Goal: Task Accomplishment & Management: Use online tool/utility

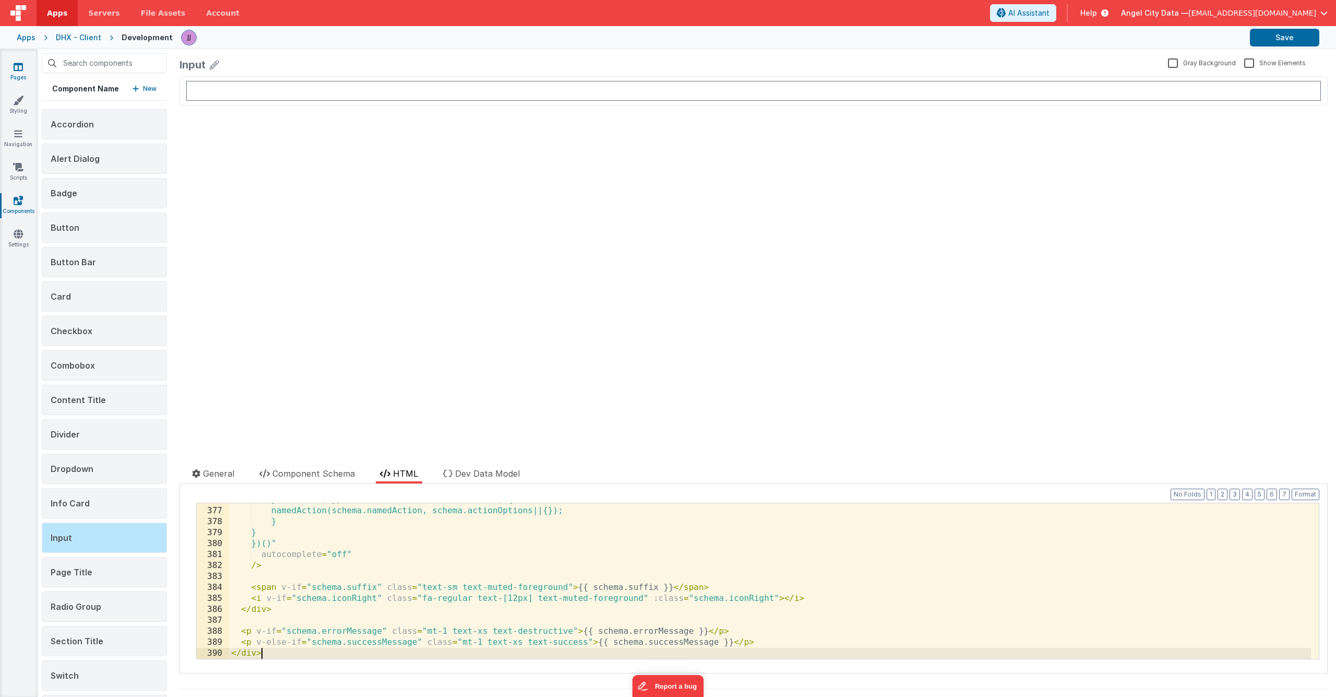
click at [27, 75] on link "Pages" at bounding box center [18, 72] width 38 height 21
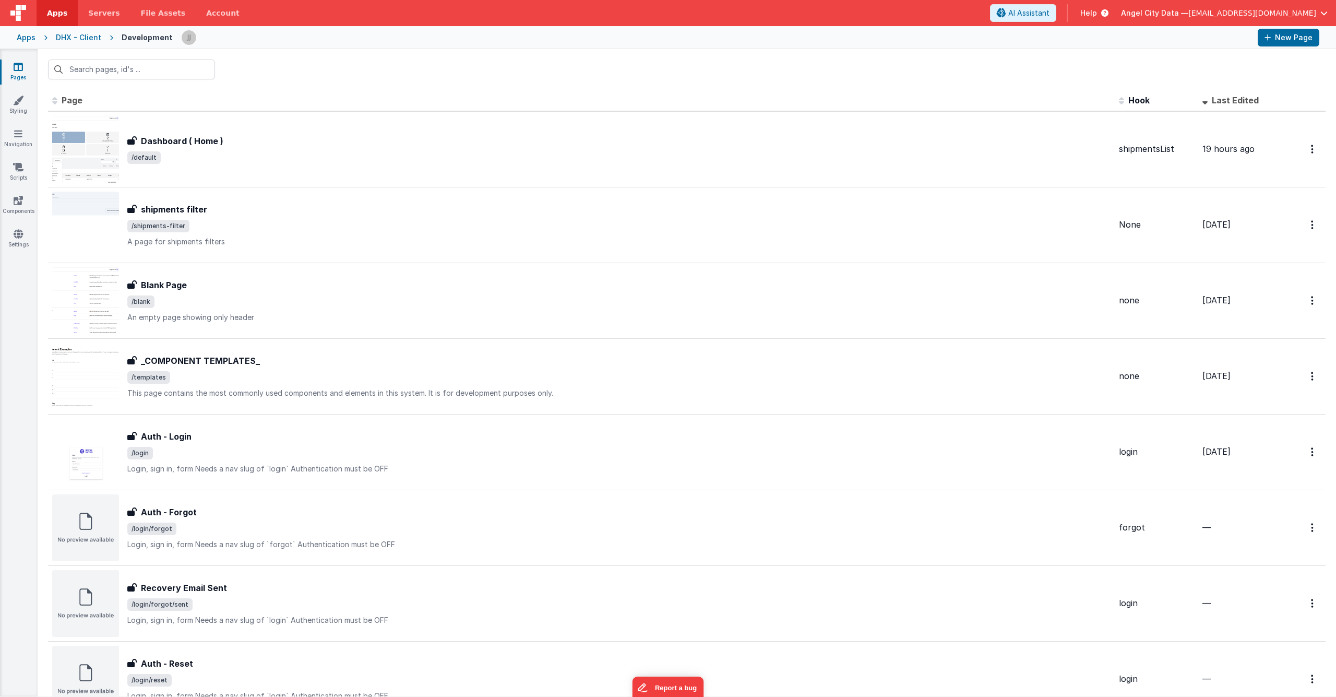
click at [345, 92] on th "Page" at bounding box center [581, 100] width 1067 height 21
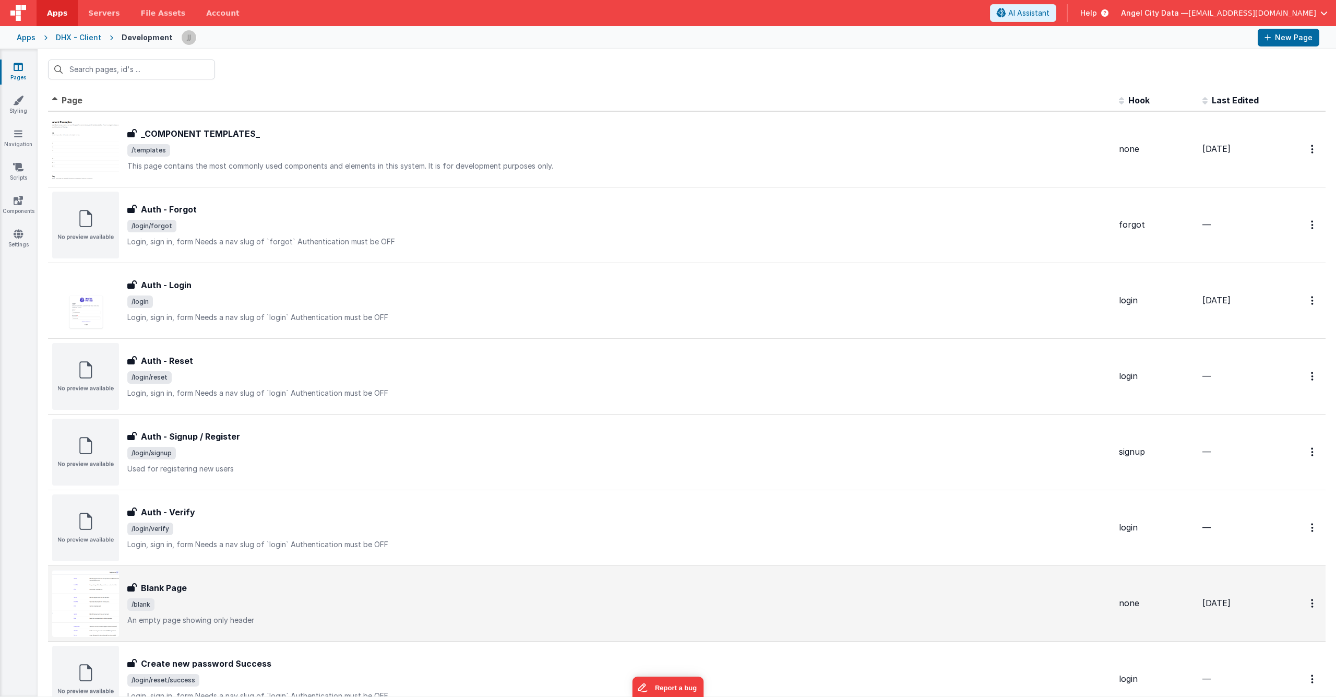
click at [200, 585] on div "Blank Page" at bounding box center [618, 587] width 983 height 13
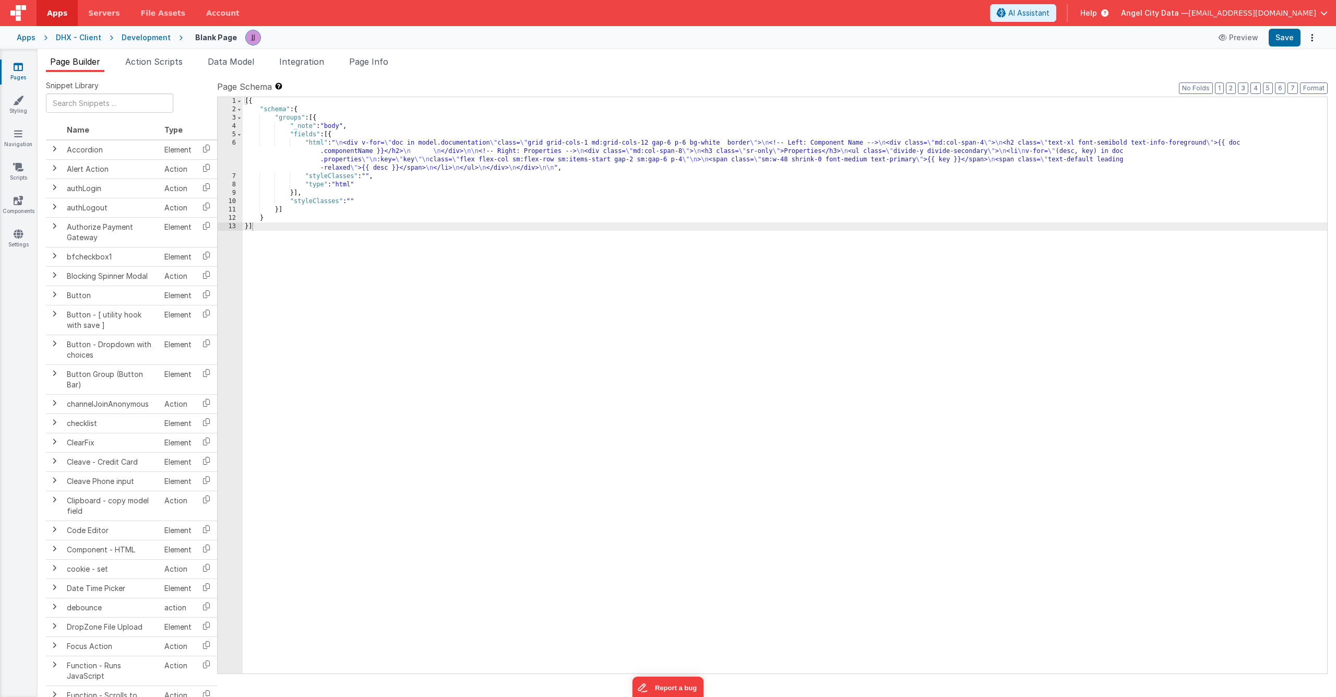
click at [368, 156] on div "[{ "schema" : { "groups" : [{ "_note" : "body" , "fields" : [{ "html" : " \n <d…" at bounding box center [785, 393] width 1084 height 593
click at [339, 156] on div "[{ "schema" : { "groups" : [{ "_note" : "body" , "fields" : [{ "html" : " \n <d…" at bounding box center [785, 393] width 1084 height 593
click at [231, 153] on div "6" at bounding box center [230, 155] width 25 height 33
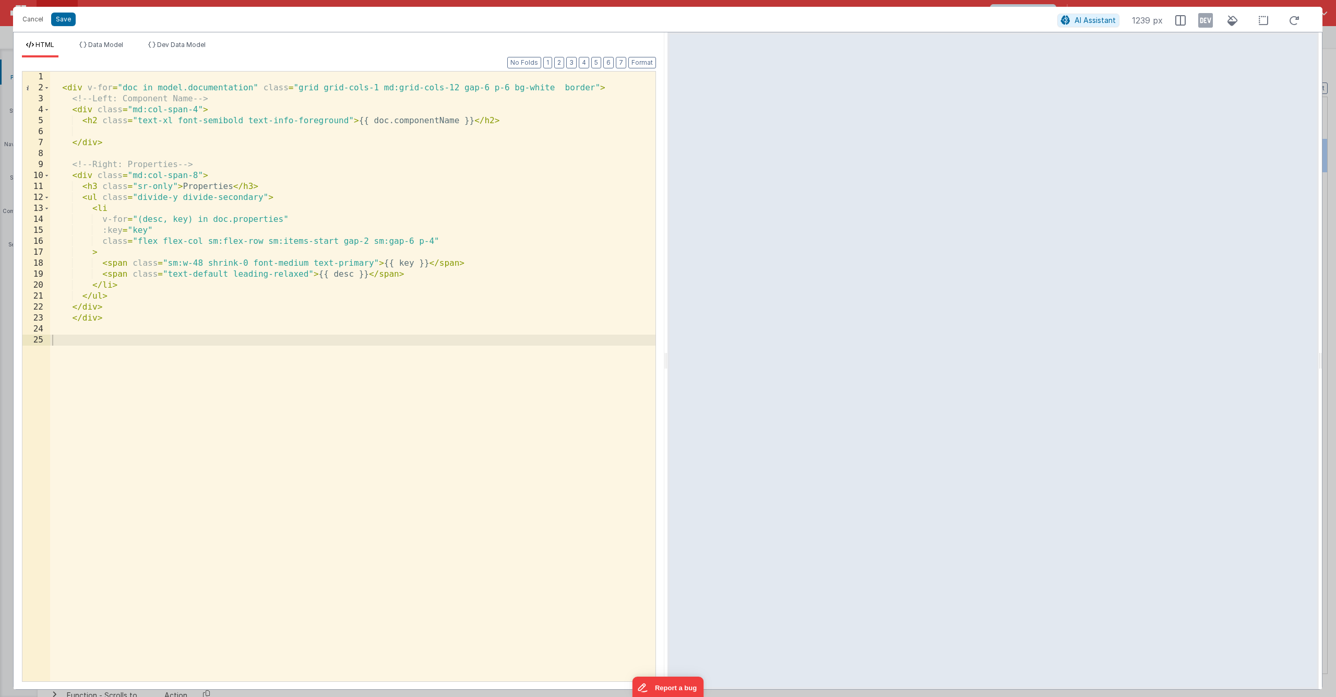
click at [321, 399] on div "< div v-for = "doc in model.documentation" class = "grid grid-cols-1 md:grid-co…" at bounding box center [352, 386] width 605 height 631
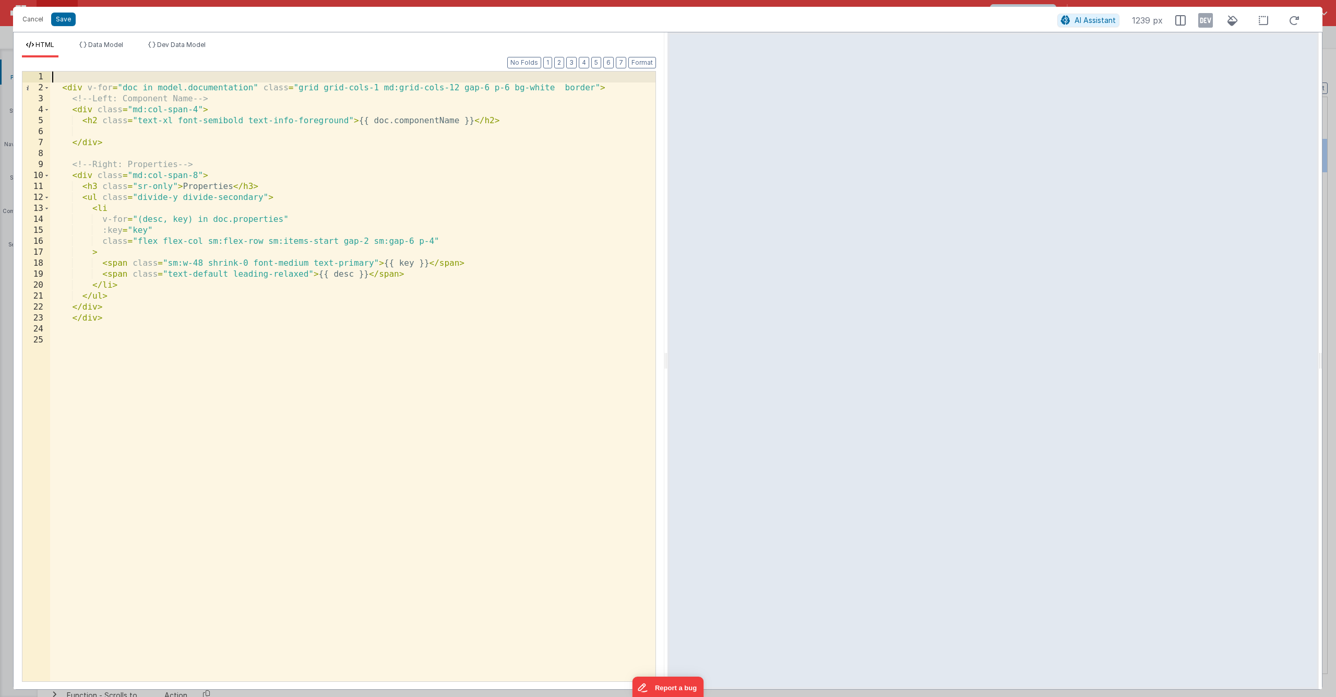
click at [98, 80] on div "< div v-for = "doc in model.documentation" class = "grid grid-cols-1 md:grid-co…" at bounding box center [352, 386] width 605 height 631
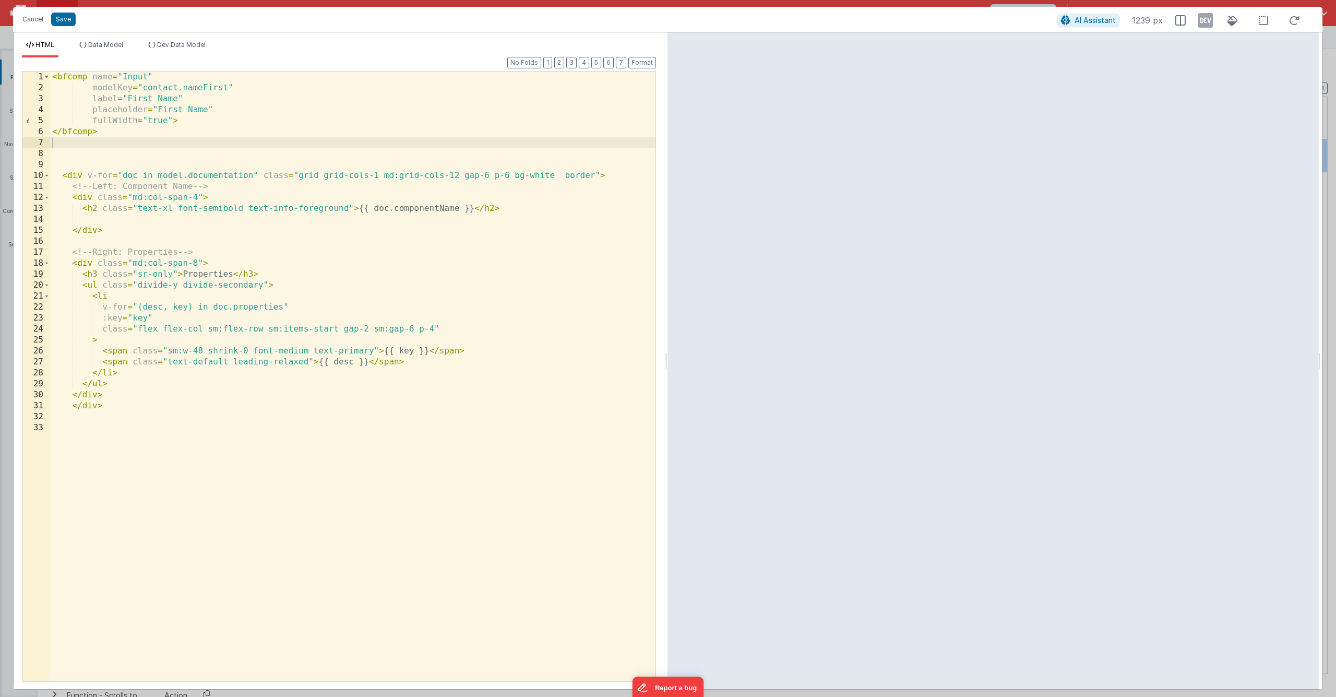
click at [192, 115] on div "< bfcomp name = "Input" modelKey = "contact.nameFirst" label = "First Name" pla…" at bounding box center [352, 386] width 605 height 631
drag, startPoint x: 119, startPoint y: 129, endPoint x: 92, endPoint y: 118, distance: 28.8
click at [92, 118] on div "< bfcomp name = "Input" modelKey = "contact.nameFirst" label = "First Name" pla…" at bounding box center [352, 386] width 605 height 631
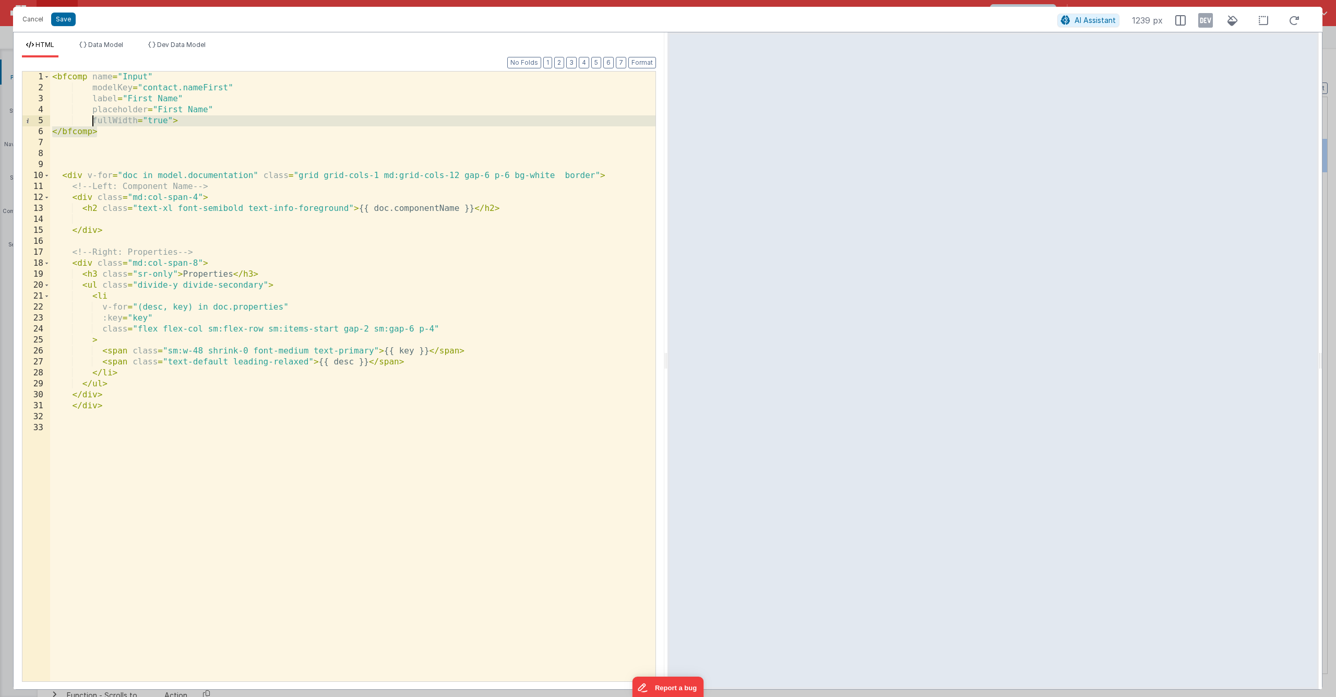
click at [117, 132] on div "< bfcomp name = "Input" modelKey = "contact.nameFirst" label = "First Name" pla…" at bounding box center [352, 386] width 605 height 631
click at [96, 113] on div "< bfcomp name = "Input" modelKey = "contact.nameFirst" label = "First Name" pla…" at bounding box center [352, 386] width 605 height 631
drag, startPoint x: 109, startPoint y: 132, endPoint x: -100, endPoint y: 12, distance: 240.8
click at [0, 12] on html "Cancel Save AI Assistant 1239 px HTML Data Model Dev Data Model Format 7 6 5 4 …" at bounding box center [668, 348] width 1336 height 697
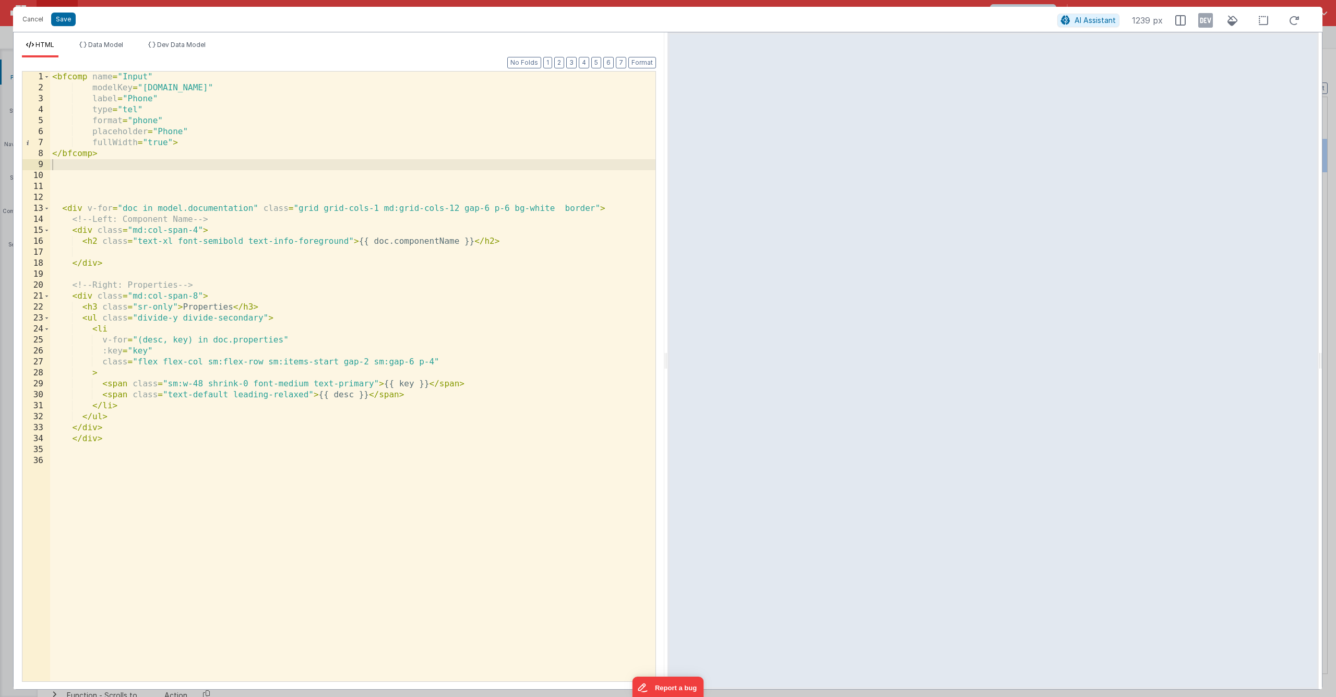
click at [308, 145] on div "< bfcomp name = "Input" modelKey = "[DOMAIN_NAME]" label = "Phone" type = "tel"…" at bounding box center [352, 386] width 605 height 631
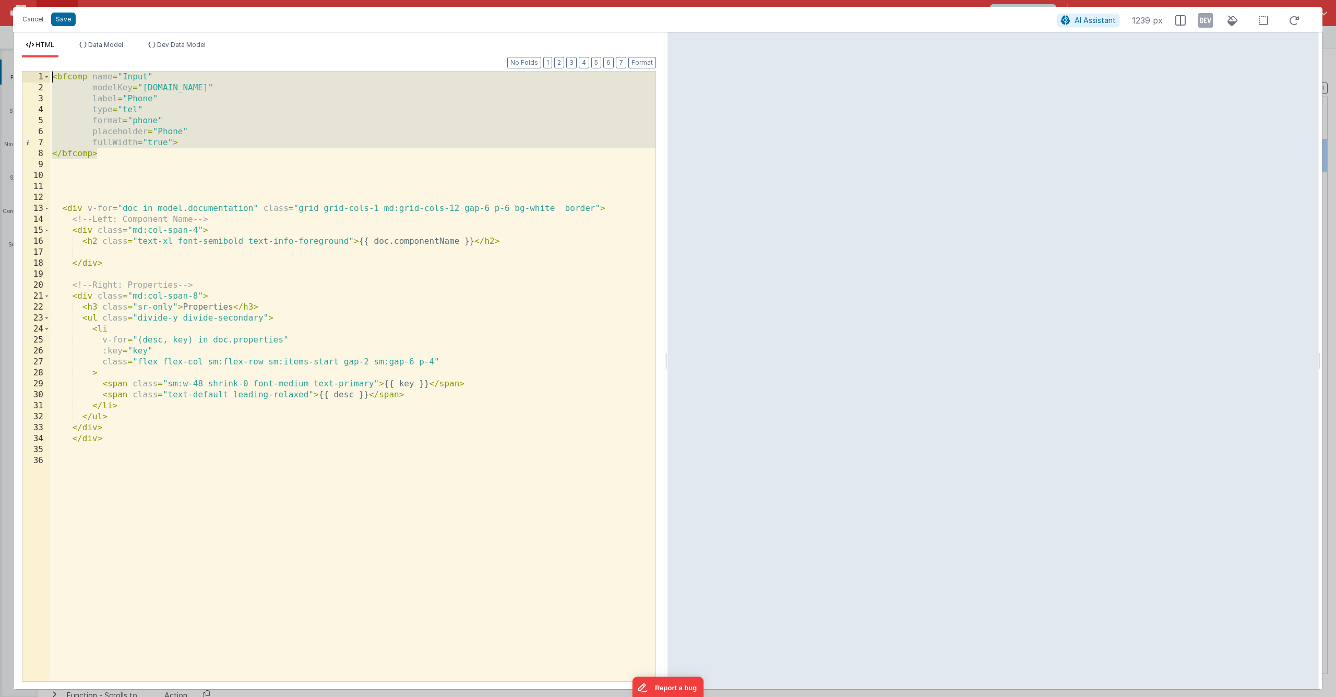
drag, startPoint x: 122, startPoint y: 153, endPoint x: 23, endPoint y: 73, distance: 127.2
click at [21, 72] on div "Format 7 6 5 4 3 2 1 No Folds 1 2 3 4 5 6 7 8 9 10 11 12 13 14 15 16 17 18 19 2…" at bounding box center [339, 372] width 651 height 631
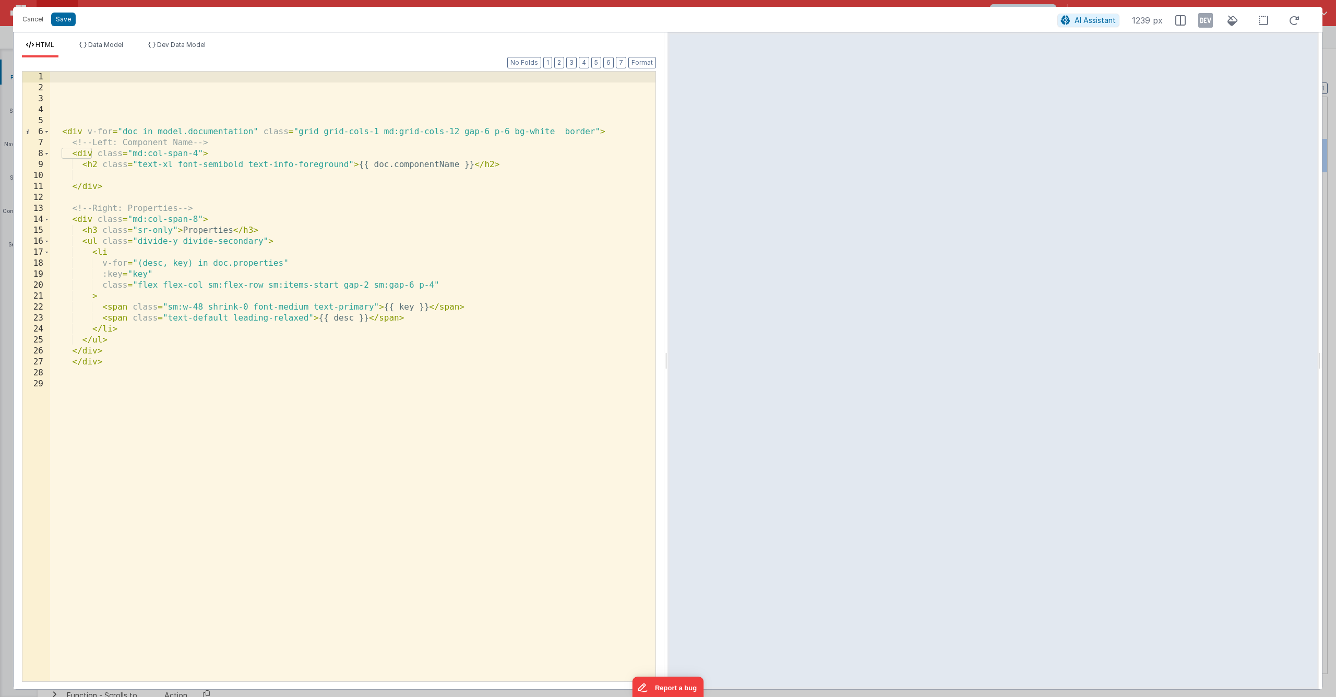
click at [30, 28] on div "Cancel Save AI Assistant 1239 px" at bounding box center [667, 19] width 1309 height 25
click at [33, 17] on button "Cancel" at bounding box center [32, 19] width 31 height 15
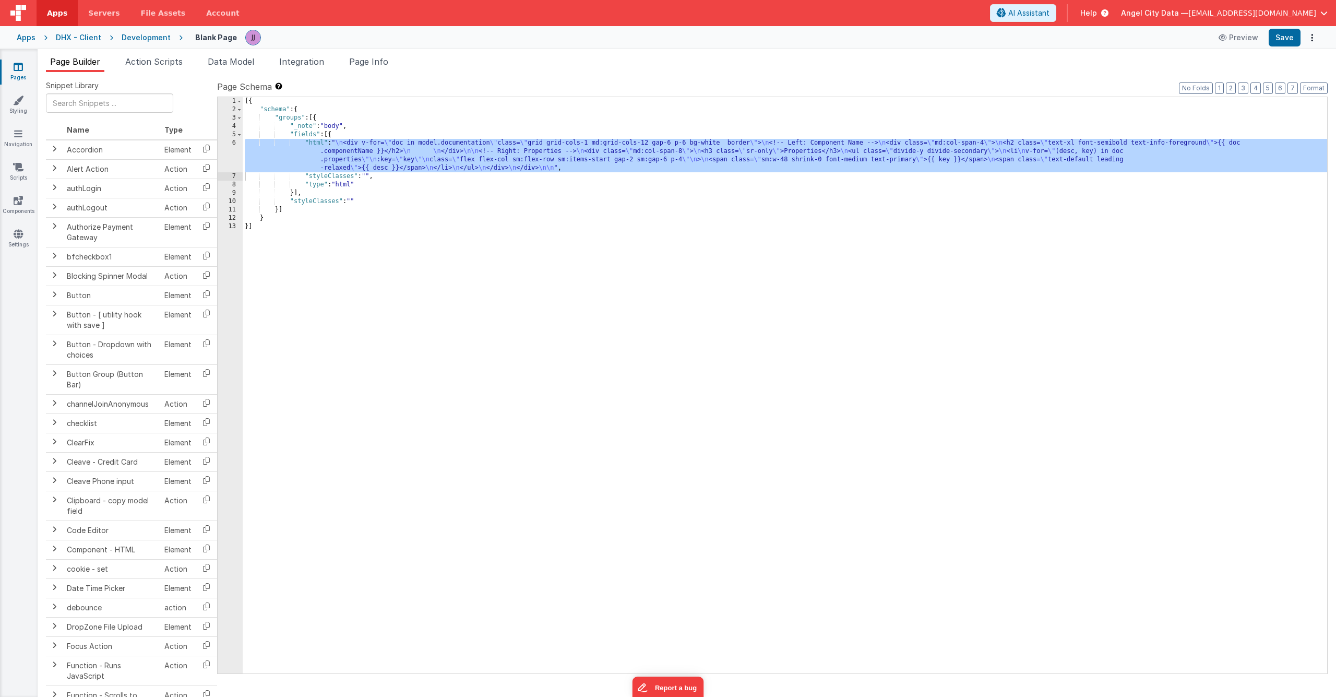
click at [17, 64] on icon at bounding box center [18, 67] width 9 height 10
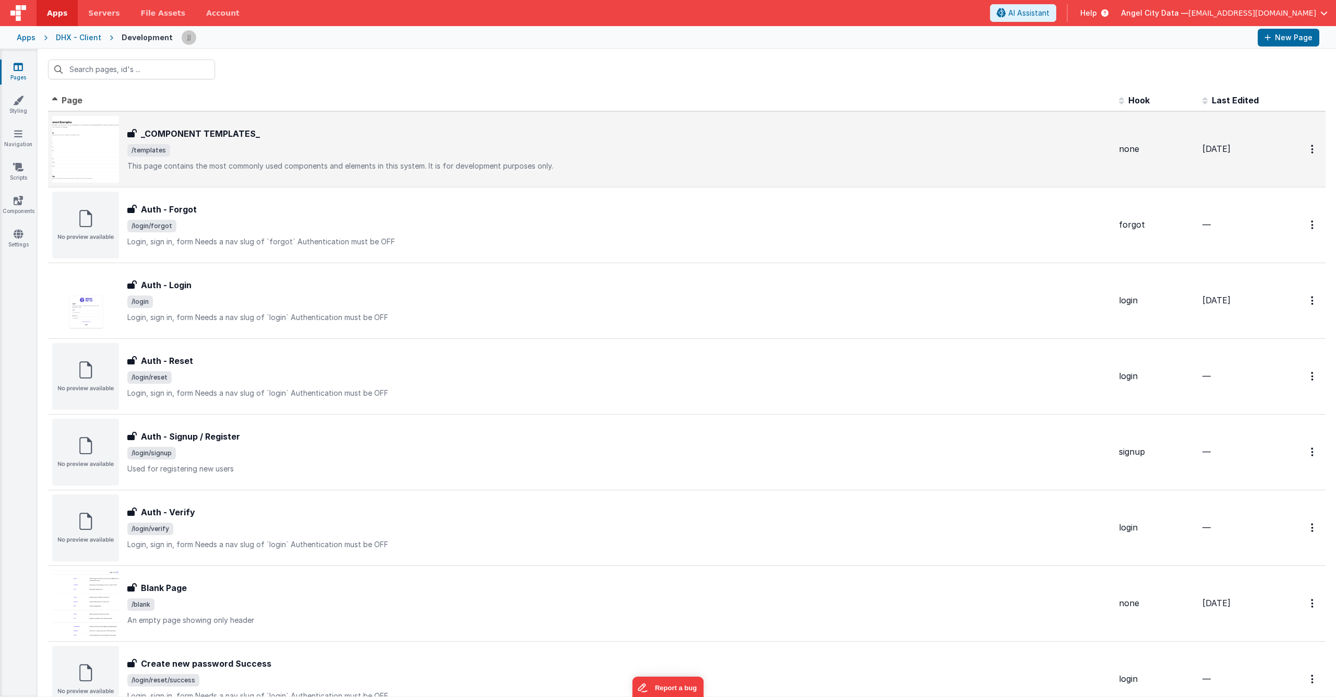
click at [271, 176] on div "_COMPONENT TEMPLATES_ _COMPONENT TEMPLATES_ /templates This page contains the m…" at bounding box center [581, 149] width 1058 height 67
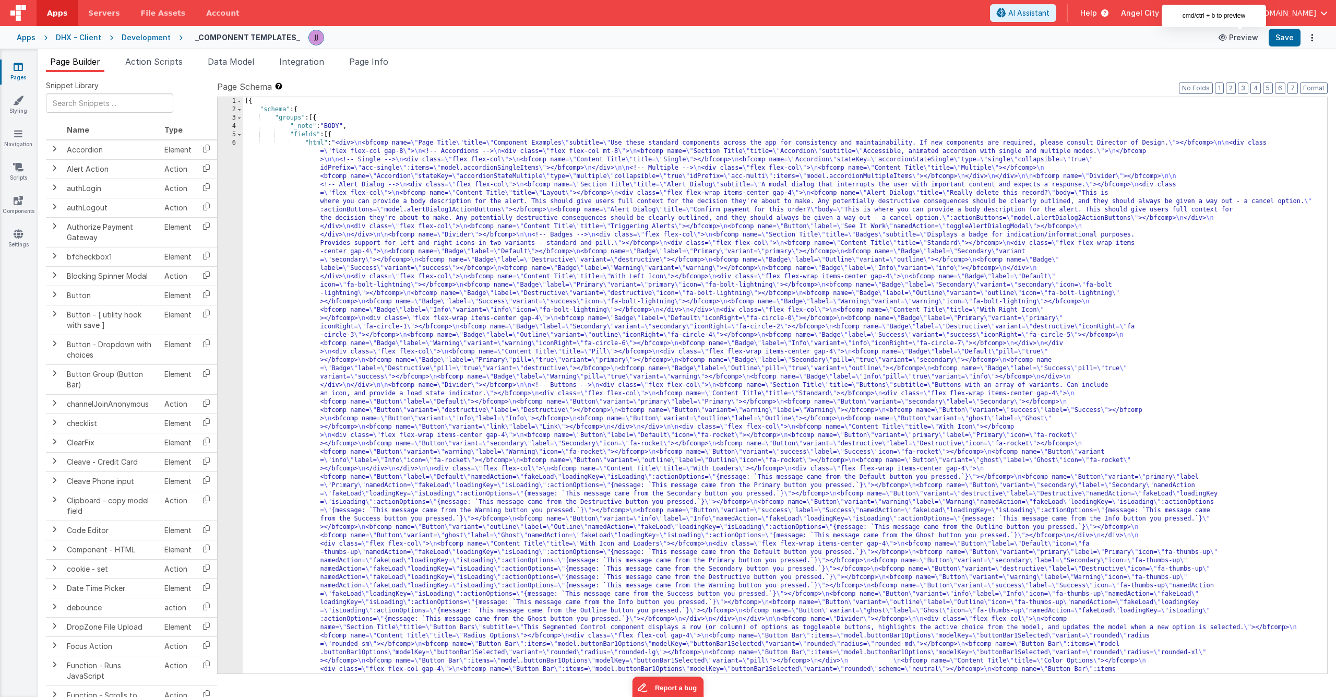
click at [1237, 35] on button "Preview" at bounding box center [1238, 37] width 52 height 17
